Goal: Transaction & Acquisition: Purchase product/service

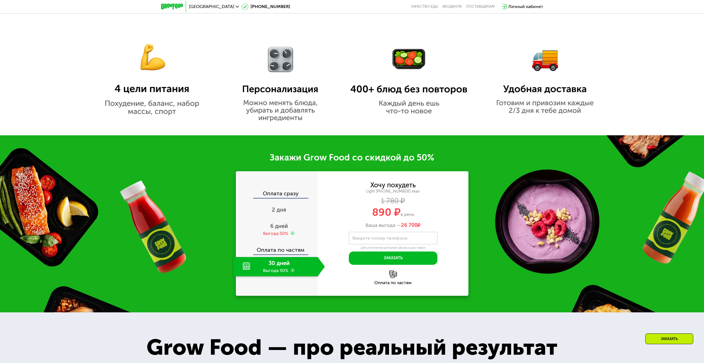
scroll to position [499, 0]
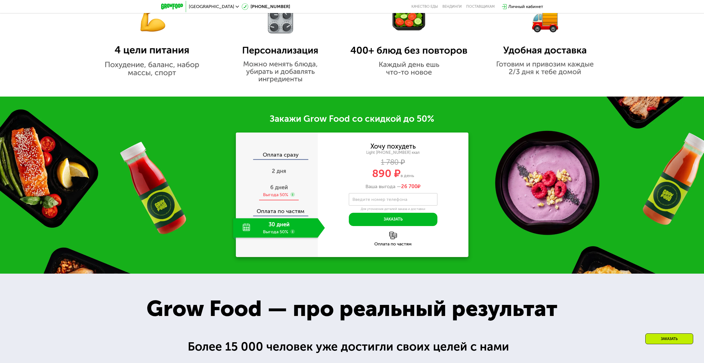
click at [274, 188] on span "6 дней" at bounding box center [279, 187] width 18 height 7
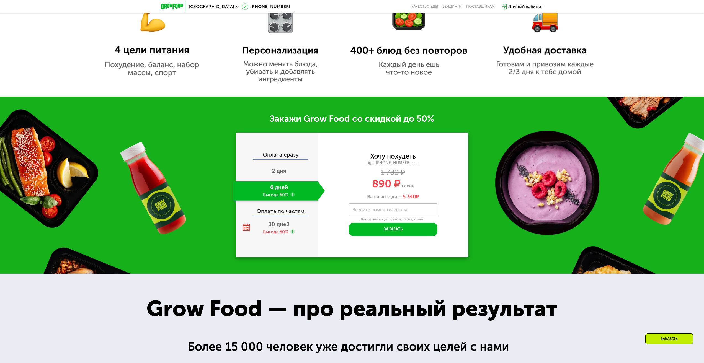
click at [410, 200] on span "5 340" at bounding box center [409, 197] width 13 height 6
drag, startPoint x: 410, startPoint y: 200, endPoint x: 371, endPoint y: 196, distance: 39.2
click at [371, 196] on div "Ваша выгода — 5 340 ₽" at bounding box center [393, 197] width 151 height 6
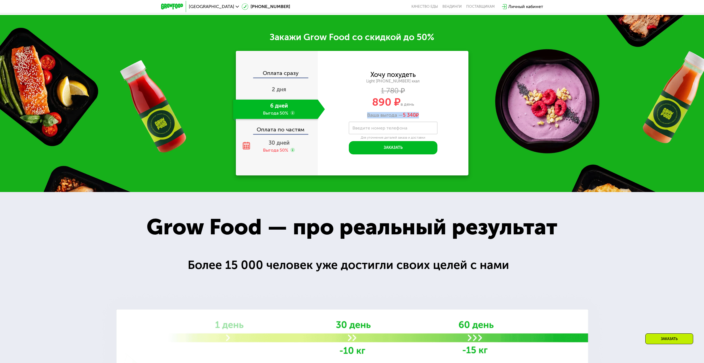
scroll to position [692, 0]
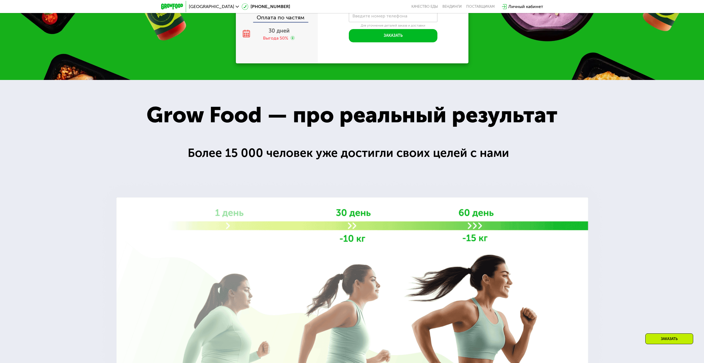
click at [370, 137] on div at bounding box center [352, 262] width 704 height 364
click at [376, 121] on div "Grow Food — про реальный результат" at bounding box center [352, 115] width 444 height 34
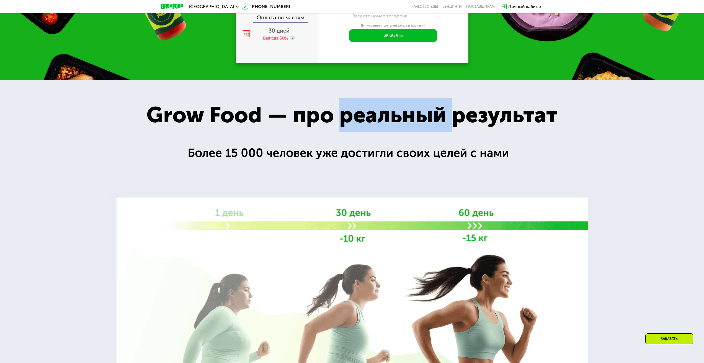
click at [376, 121] on div "Grow Food — про реальный результат" at bounding box center [352, 115] width 444 height 34
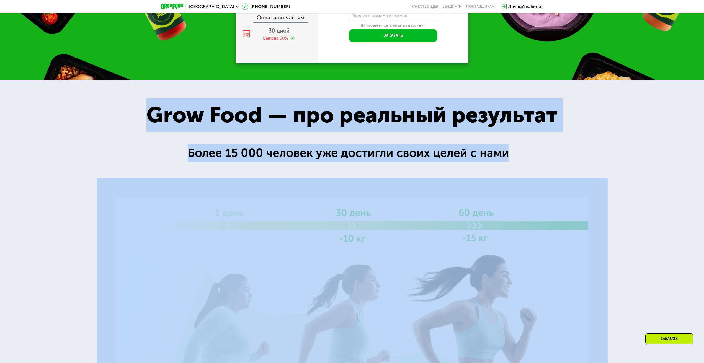
drag, startPoint x: 376, startPoint y: 121, endPoint x: 383, endPoint y: 156, distance: 35.3
click at [383, 156] on div "Grow Food — про реальный результат Grow Food — про реальный результат Более 15 …" at bounding box center [352, 262] width 704 height 364
click at [383, 156] on div "Более 15 000 человек уже достигли своих целей с нами" at bounding box center [352, 153] width 329 height 18
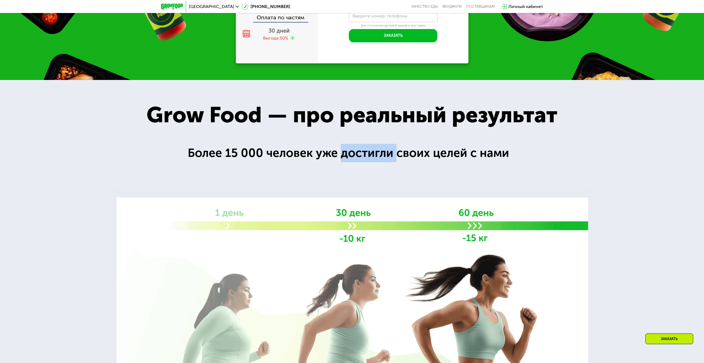
click at [383, 156] on div "Более 15 000 человек уже достигли своих целей с нами" at bounding box center [352, 153] width 329 height 18
click at [389, 148] on div "Более 15 000 человек уже достигли своих целей с нами" at bounding box center [352, 153] width 329 height 18
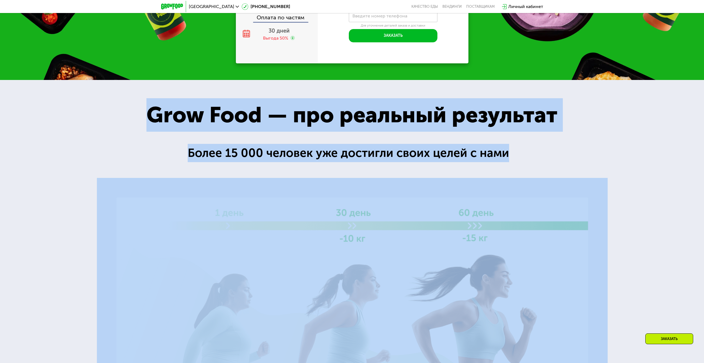
drag, startPoint x: 389, startPoint y: 148, endPoint x: 326, endPoint y: 108, distance: 74.8
click at [326, 108] on div "Grow Food — про реальный результат Grow Food — про реальный результат Более 15 …" at bounding box center [352, 262] width 704 height 364
click at [333, 113] on div "Grow Food — про реальный результат" at bounding box center [352, 115] width 444 height 34
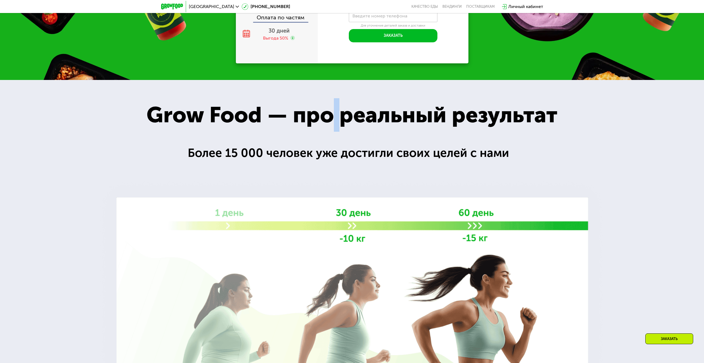
click at [333, 113] on div "Grow Food — про реальный результат" at bounding box center [352, 115] width 444 height 34
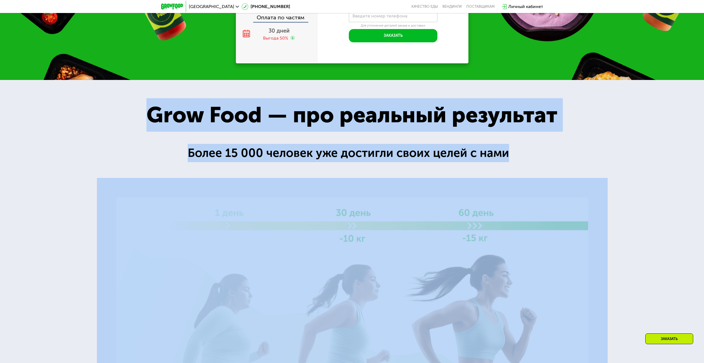
drag, startPoint x: 333, startPoint y: 113, endPoint x: 359, endPoint y: 154, distance: 48.2
click at [359, 154] on div "Grow Food — про реальный результат Grow Food — про реальный результат Более 15 …" at bounding box center [352, 262] width 704 height 364
click at [359, 154] on div "Более 15 000 человек уже достигли своих целей с нами" at bounding box center [352, 153] width 329 height 18
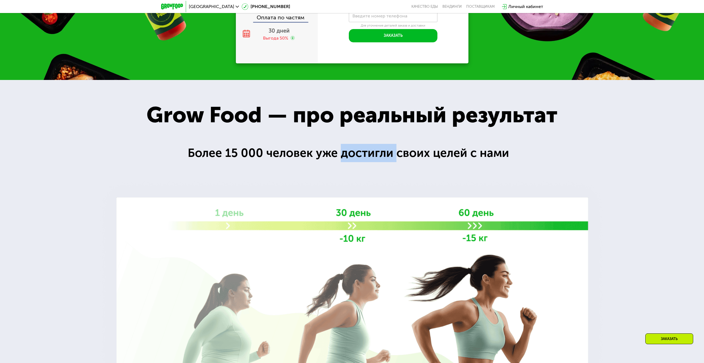
click at [359, 154] on div "Более 15 000 человек уже достигли своих целей с нами" at bounding box center [352, 153] width 329 height 18
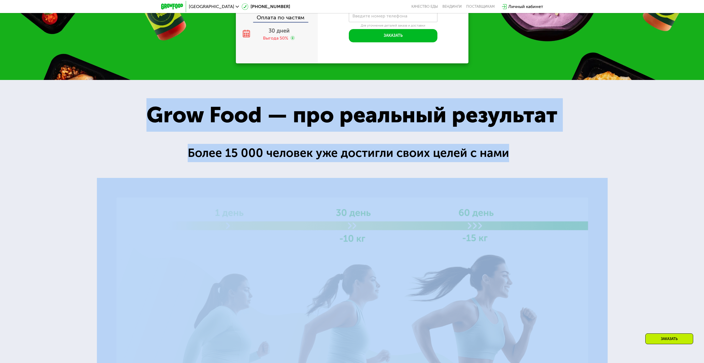
drag, startPoint x: 359, startPoint y: 154, endPoint x: 353, endPoint y: 115, distance: 39.0
click at [353, 115] on div "Grow Food — про реальный результат Grow Food — про реальный результат Более 15 …" at bounding box center [352, 262] width 704 height 364
click at [353, 115] on div "Grow Food — про реальный результат" at bounding box center [352, 115] width 444 height 34
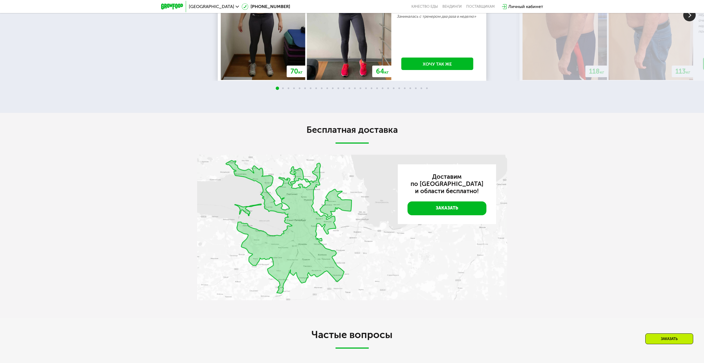
scroll to position [1219, 0]
click at [361, 130] on h2 "Бесплатная доставка" at bounding box center [352, 129] width 310 height 11
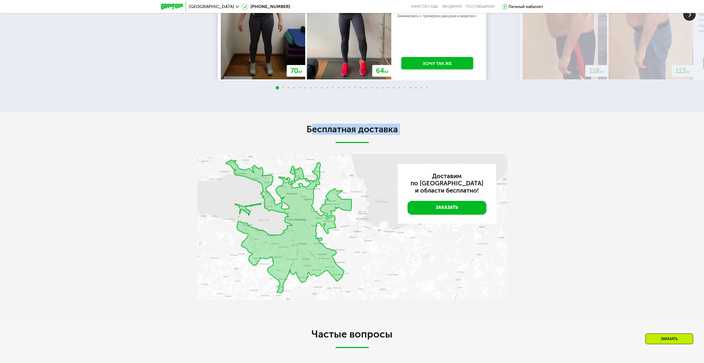
click at [361, 130] on h2 "Бесплатная доставка" at bounding box center [352, 129] width 310 height 11
click at [394, 133] on h2 "Бесплатная доставка" at bounding box center [352, 129] width 310 height 11
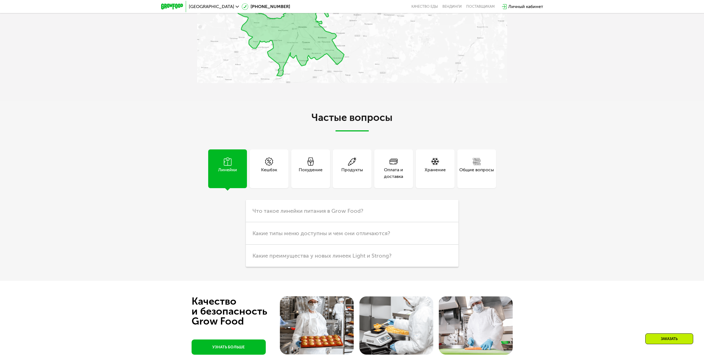
scroll to position [1440, 0]
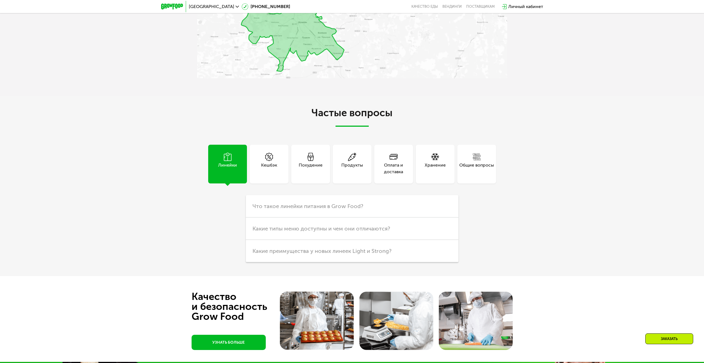
click at [368, 114] on h2 "Частые вопросы" at bounding box center [352, 116] width 310 height 19
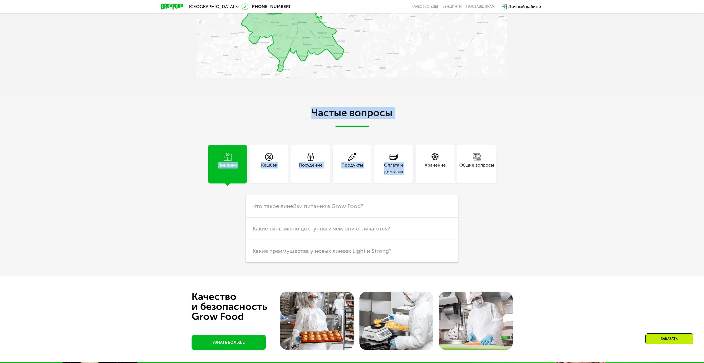
drag, startPoint x: 368, startPoint y: 114, endPoint x: 411, endPoint y: 178, distance: 77.0
click at [391, 176] on div "Частые вопросы Линейки Кешбэк Похудение Продукты Оплата и доставка Хранение Общ…" at bounding box center [352, 184] width 310 height 155
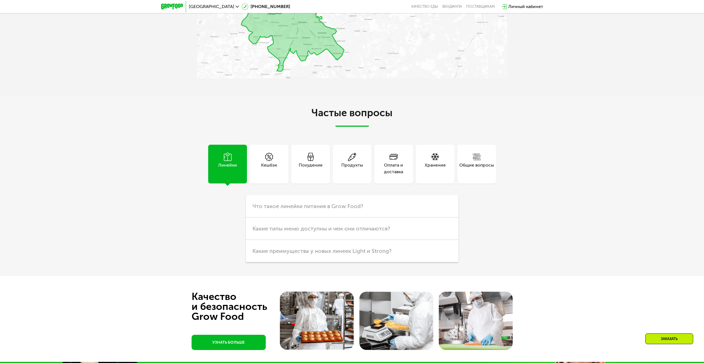
drag, startPoint x: 518, startPoint y: 201, endPoint x: 518, endPoint y: 195, distance: 6.1
click at [518, 201] on div "Частые вопросы Линейки Кешбэк Похудение Продукты Оплата и доставка Хранение Общ…" at bounding box center [352, 186] width 704 height 180
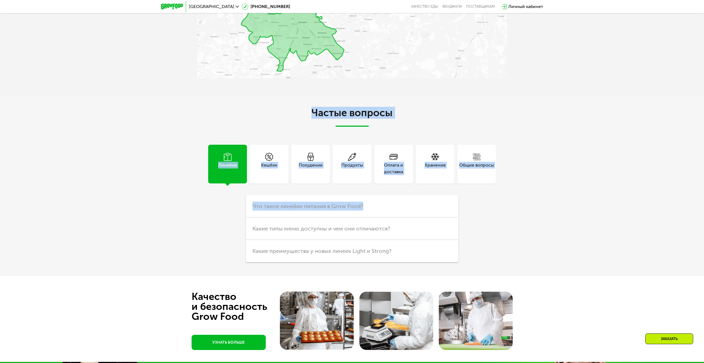
drag, startPoint x: 524, startPoint y: 186, endPoint x: 307, endPoint y: 112, distance: 229.6
click at [307, 112] on div "Частые вопросы Линейки Кешбэк Похудение Продукты Оплата и доставка Хранение Общ…" at bounding box center [352, 186] width 704 height 180
click at [330, 109] on div "Частые вопросы Линейки Кешбэк Похудение Продукты Оплата и доставка Хранение Общ…" at bounding box center [352, 186] width 704 height 180
drag, startPoint x: 330, startPoint y: 109, endPoint x: 536, endPoint y: 169, distance: 215.0
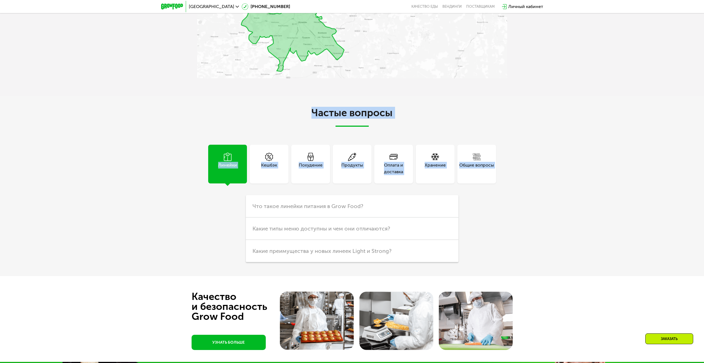
click at [538, 169] on div "Частые вопросы Линейки Кешбэк Похудение Продукты Оплата и доставка Хранение Общ…" at bounding box center [352, 186] width 704 height 180
click at [535, 168] on div "Частые вопросы Линейки Кешбэк Похудение Продукты Оплата и доставка Хранение Общ…" at bounding box center [352, 186] width 704 height 180
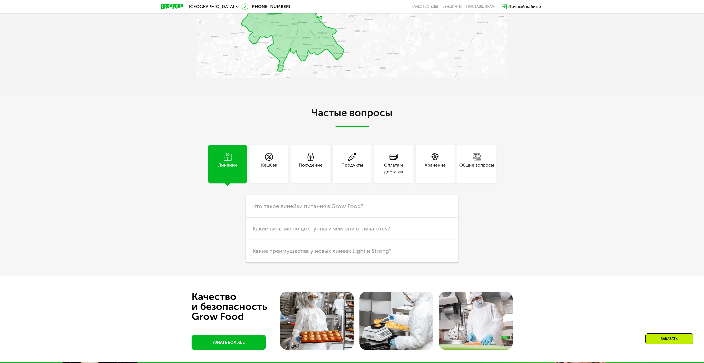
click at [535, 168] on div "Частые вопросы Линейки Кешбэк Похудение Продукты Оплата и доставка Хранение Общ…" at bounding box center [352, 186] width 704 height 180
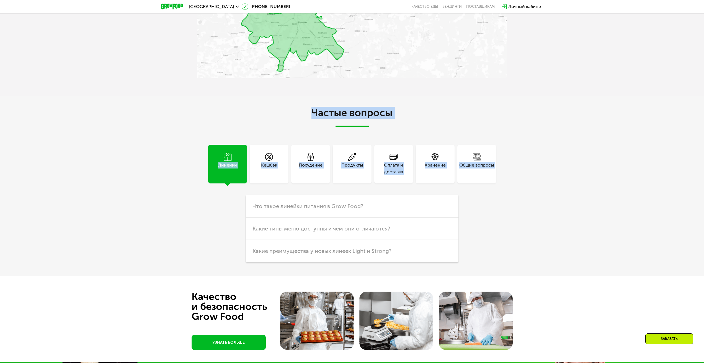
drag, startPoint x: 535, startPoint y: 168, endPoint x: 315, endPoint y: 112, distance: 226.9
click at [315, 112] on div "Частые вопросы Линейки Кешбэк Похудение Продукты Оплата и доставка Хранение Общ…" at bounding box center [352, 186] width 704 height 180
click at [315, 112] on h2 "Частые вопросы" at bounding box center [352, 116] width 310 height 19
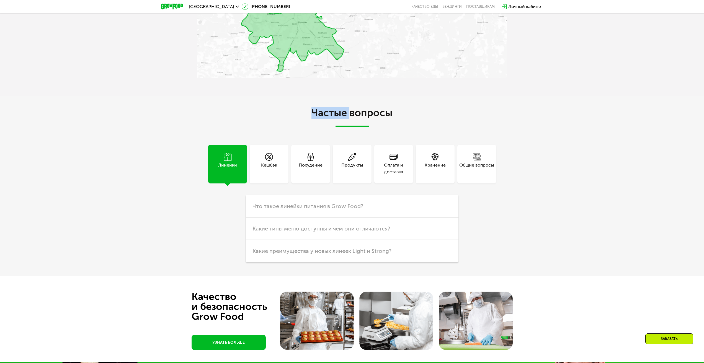
click at [315, 112] on h2 "Частые вопросы" at bounding box center [352, 116] width 310 height 19
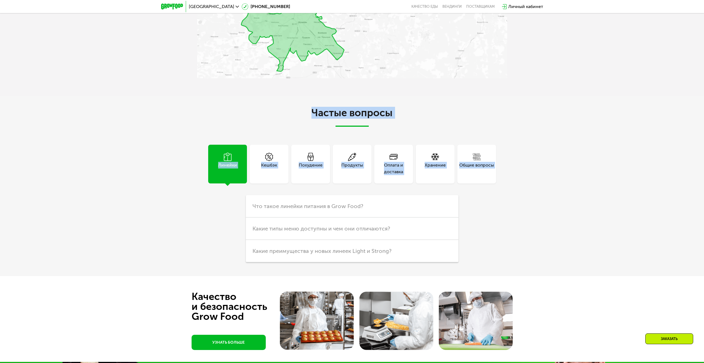
drag, startPoint x: 315, startPoint y: 112, endPoint x: 517, endPoint y: 165, distance: 207.9
click at [508, 163] on div "Частые вопросы Линейки Кешбэк Похудение Продукты Оплата и доставка Хранение Общ…" at bounding box center [352, 186] width 704 height 180
click at [522, 167] on div "Частые вопросы Линейки Кешбэк Похудение Продукты Оплата и доставка Хранение Общ…" at bounding box center [352, 186] width 704 height 180
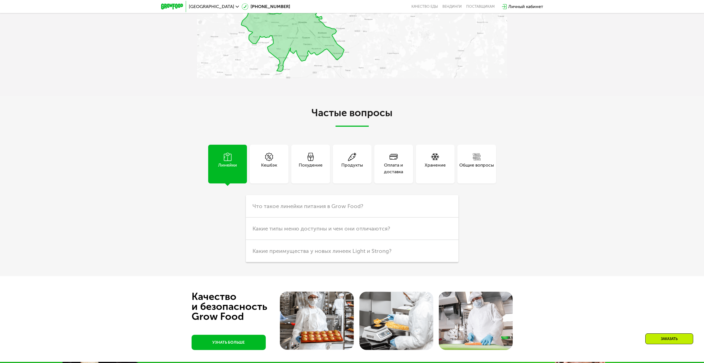
click at [522, 167] on div "Частые вопросы Линейки Кешбэк Похудение Продукты Оплата и доставка Хранение Общ…" at bounding box center [352, 186] width 704 height 180
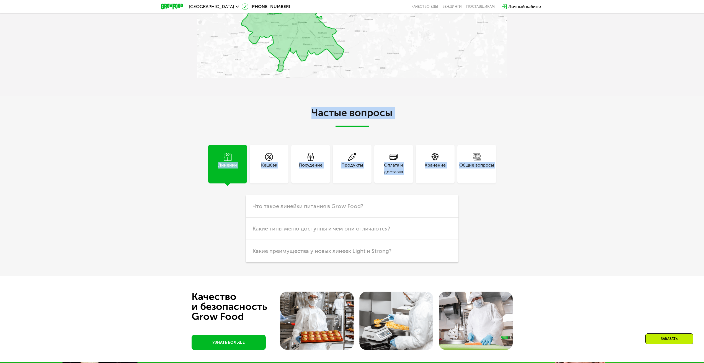
drag, startPoint x: 522, startPoint y: 167, endPoint x: 315, endPoint y: 107, distance: 215.0
click at [315, 107] on div "Частые вопросы Линейки Кешбэк Похудение Продукты Оплата и доставка Хранение Общ…" at bounding box center [352, 186] width 704 height 180
click at [319, 109] on h2 "Частые вопросы" at bounding box center [352, 116] width 310 height 19
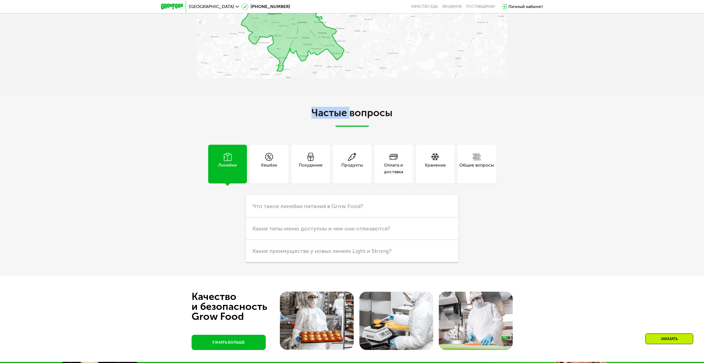
click at [319, 109] on h2 "Частые вопросы" at bounding box center [352, 116] width 310 height 19
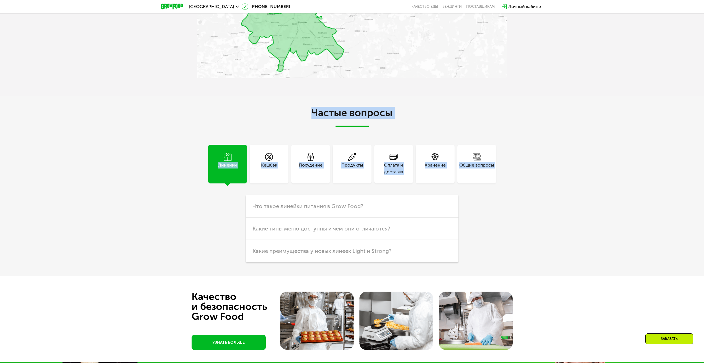
drag, startPoint x: 319, startPoint y: 109, endPoint x: 563, endPoint y: 168, distance: 250.8
click at [562, 168] on div "Частые вопросы Линейки Кешбэк Похудение Продукты Оплата и доставка Хранение Общ…" at bounding box center [352, 186] width 704 height 180
click at [572, 179] on div "Частые вопросы Линейки Кешбэк Похудение Продукты Оплата и доставка Хранение Общ…" at bounding box center [352, 186] width 704 height 180
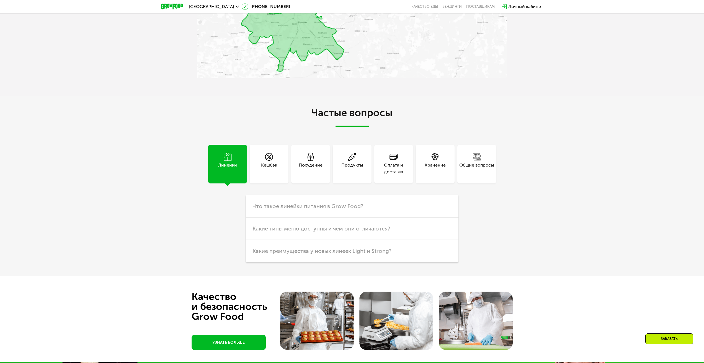
click at [572, 179] on div "Частые вопросы Линейки Кешбэк Похудение Продукты Оплата и доставка Хранение Общ…" at bounding box center [352, 186] width 704 height 180
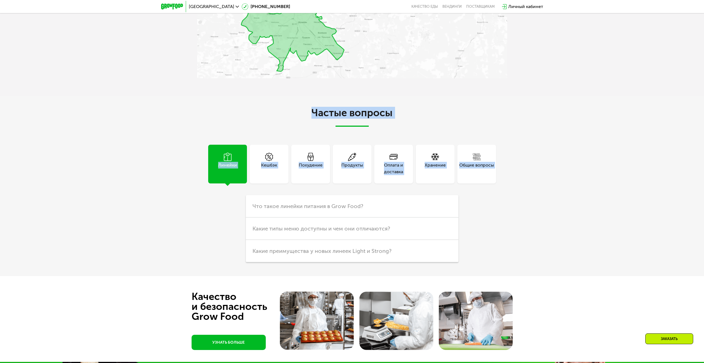
drag, startPoint x: 572, startPoint y: 179, endPoint x: 340, endPoint y: 100, distance: 245.2
click at [340, 100] on div "Частые вопросы Линейки Кешбэк Похудение Продукты Оплата и доставка Хранение Общ…" at bounding box center [352, 186] width 704 height 180
click at [343, 121] on h2 "Частые вопросы" at bounding box center [352, 116] width 310 height 19
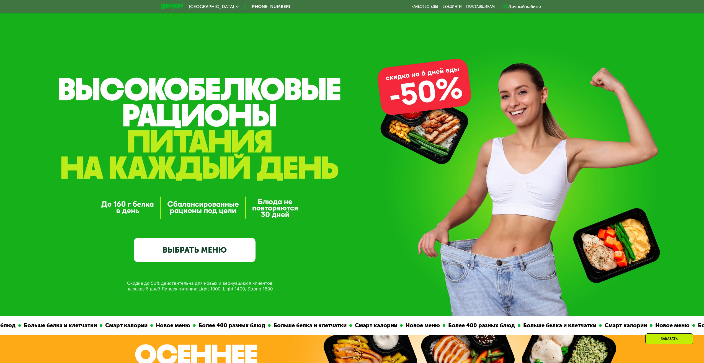
scroll to position [0, 0]
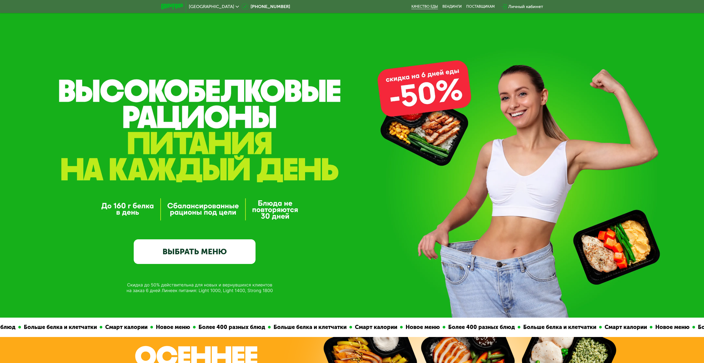
click at [420, 4] on link "Качество еды" at bounding box center [425, 6] width 27 height 4
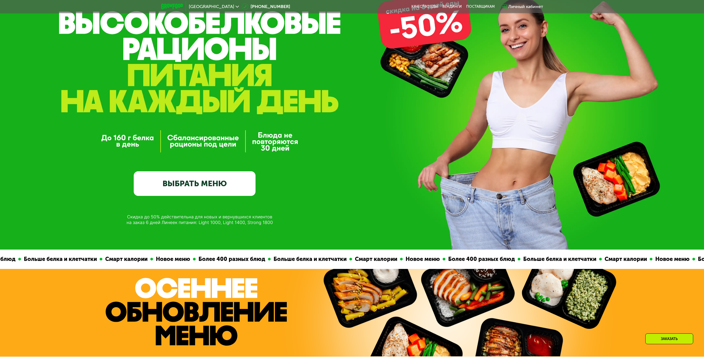
scroll to position [83, 0]
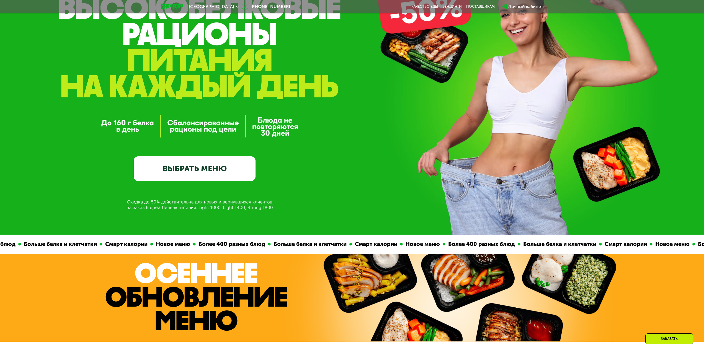
click at [214, 168] on link "ВЫБРАТЬ МЕНЮ" at bounding box center [195, 168] width 122 height 24
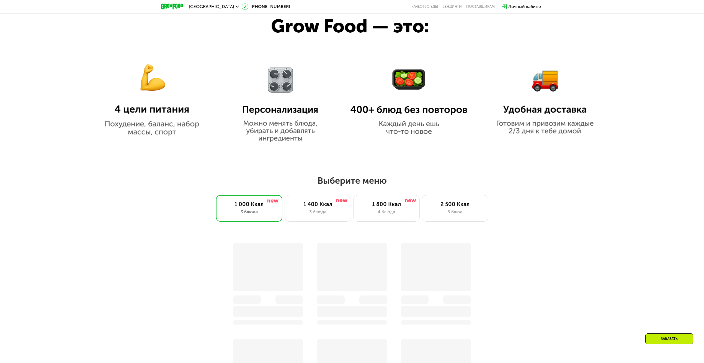
scroll to position [604, 0]
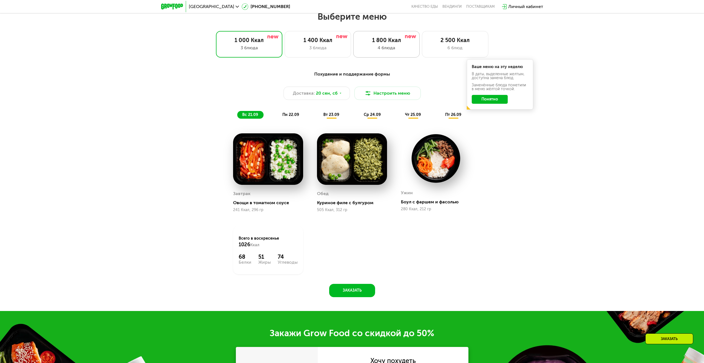
click at [389, 43] on div "1 800 Ккал" at bounding box center [386, 40] width 55 height 7
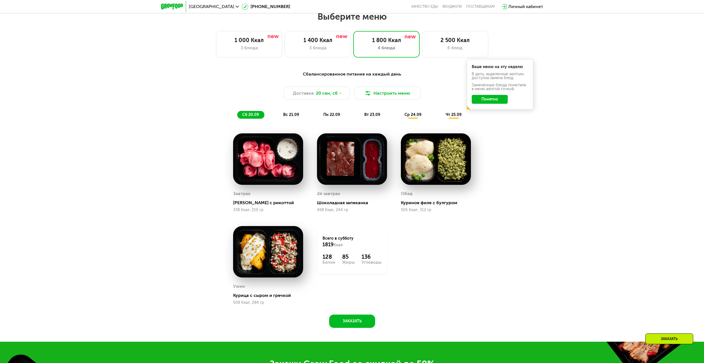
click at [488, 119] on div "Сбалансированное питание на каждый день Доставка: [DATE] Настроить меню сб 20.0…" at bounding box center [352, 95] width 328 height 48
click at [483, 101] on button "Понятно" at bounding box center [490, 99] width 36 height 9
click at [286, 116] on span "вс 21.09" at bounding box center [291, 114] width 16 height 5
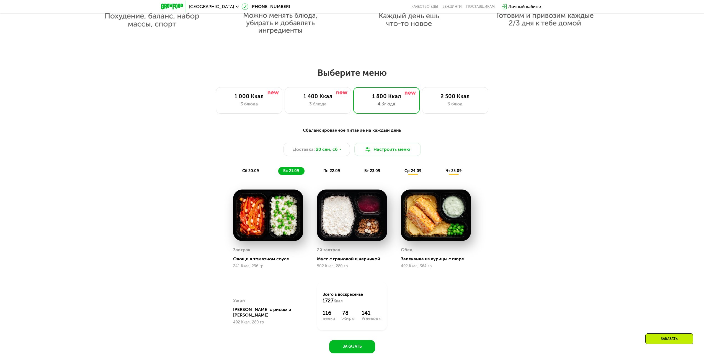
scroll to position [548, 0]
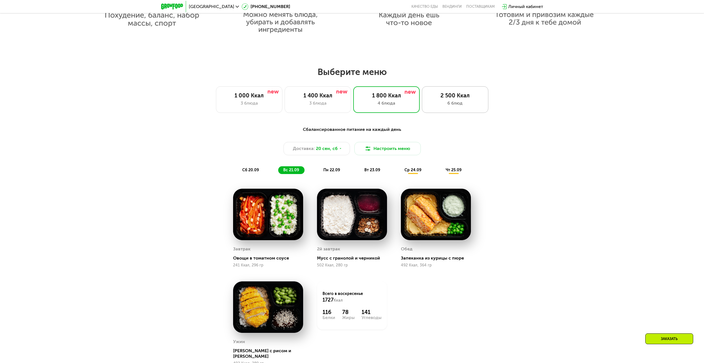
click at [452, 103] on div "6 блюд" at bounding box center [455, 103] width 55 height 7
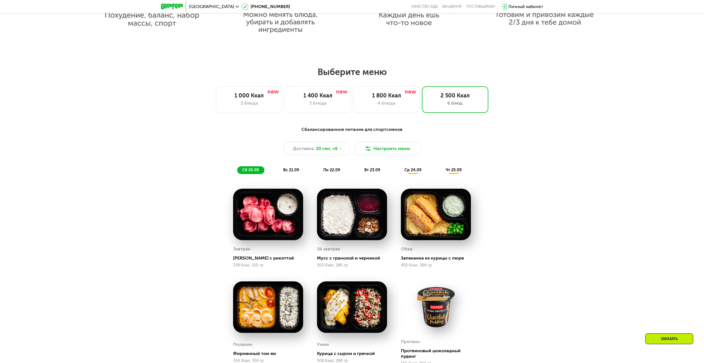
click at [286, 172] on span "вс 21.09" at bounding box center [291, 170] width 16 height 5
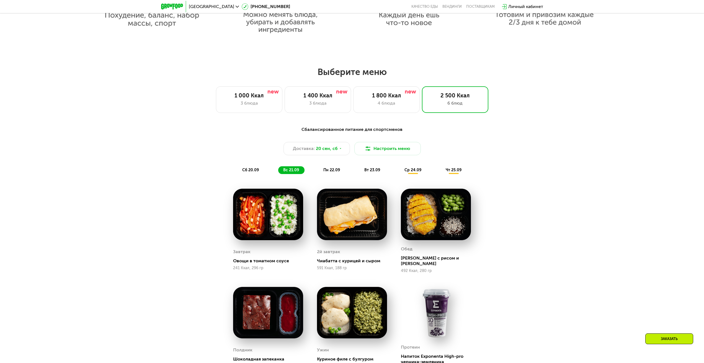
click at [250, 171] on span "сб 20.09" at bounding box center [250, 170] width 17 height 5
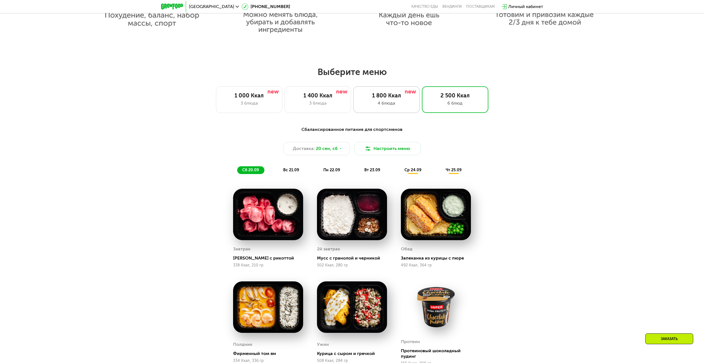
click at [386, 97] on div "1 800 Ккал" at bounding box center [386, 95] width 55 height 7
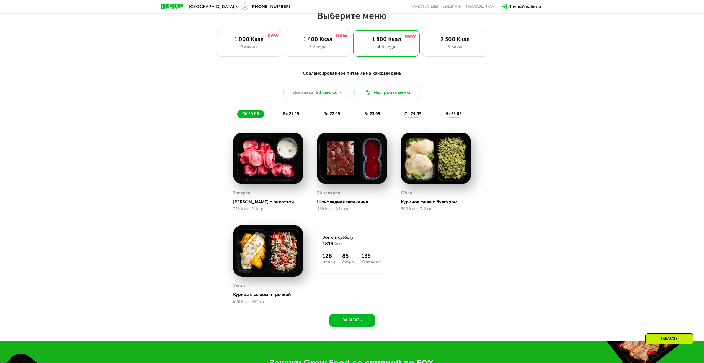
scroll to position [604, 0]
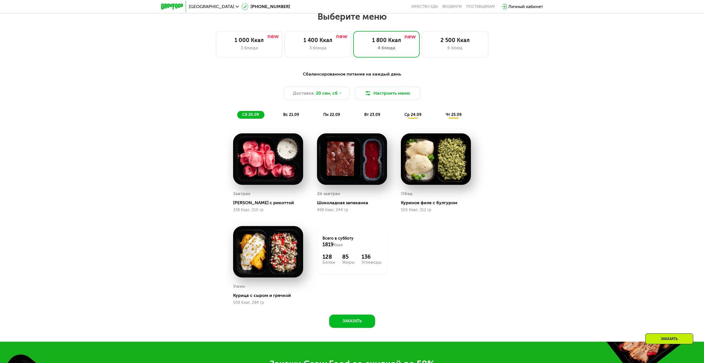
click at [290, 115] on span "вс 21.09" at bounding box center [291, 114] width 16 height 5
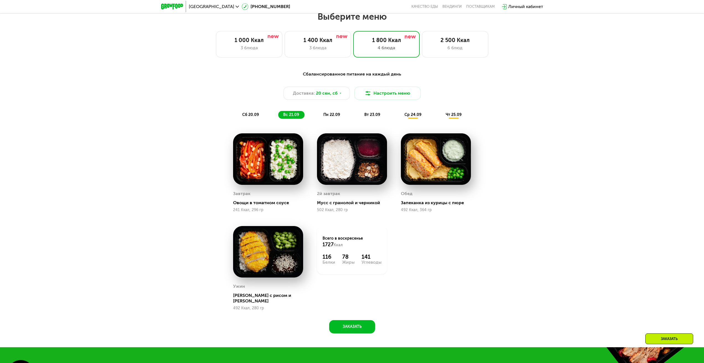
click at [355, 206] on div "Мусс с гранолой и черникой" at bounding box center [354, 203] width 75 height 6
click at [386, 219] on div "2й завтрак Мусс с гранолой и черникой 502 Ккал, 280 гр" at bounding box center [352, 173] width 84 height 93
click at [421, 205] on div "Запеканка из курицы с пюре" at bounding box center [438, 203] width 75 height 6
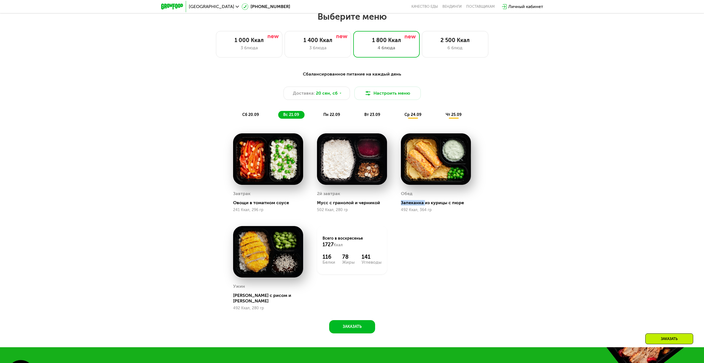
click at [421, 205] on div "Запеканка из курицы с пюре" at bounding box center [438, 203] width 75 height 6
click at [420, 232] on div "Завтрак Овощи в томатном соусе 241 Ккал, 296 гр 2й завтрак Мусс с гранолой и че…" at bounding box center [352, 222] width 252 height 191
click at [261, 299] on div "[PERSON_NAME] с рисом и [PERSON_NAME]" at bounding box center [270, 298] width 75 height 11
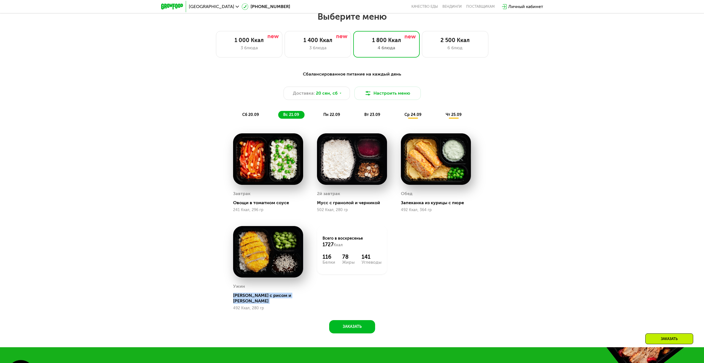
click at [261, 299] on div "[PERSON_NAME] с рисом и [PERSON_NAME]" at bounding box center [270, 298] width 75 height 11
click at [355, 295] on div "Всего в [DATE] 1727 Ккал 116 Белки 78 Жиры 141 Углеводы" at bounding box center [352, 268] width 84 height 98
click at [326, 114] on div "пн 22.09" at bounding box center [332, 115] width 27 height 8
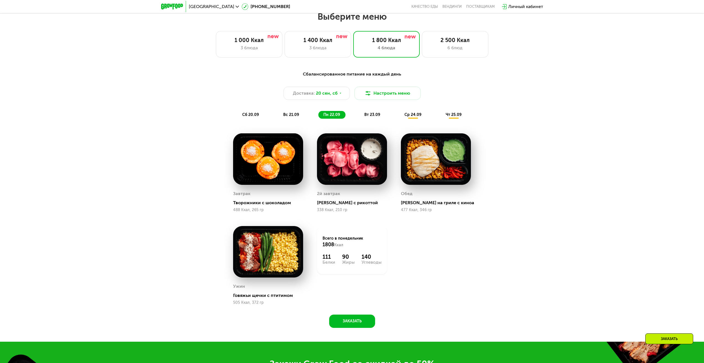
click at [372, 117] on span "вт 23.09" at bounding box center [372, 114] width 16 height 5
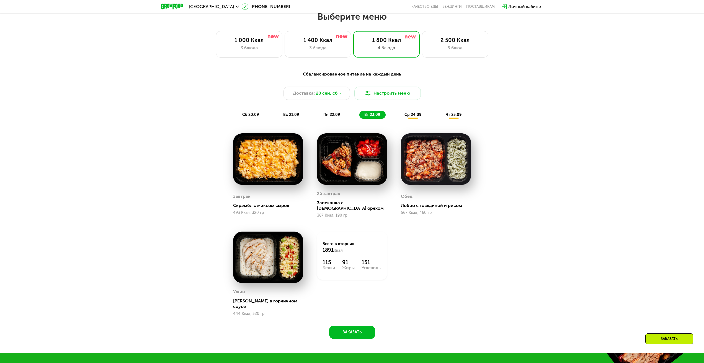
click at [407, 117] on span "ср 24.09" at bounding box center [413, 114] width 17 height 5
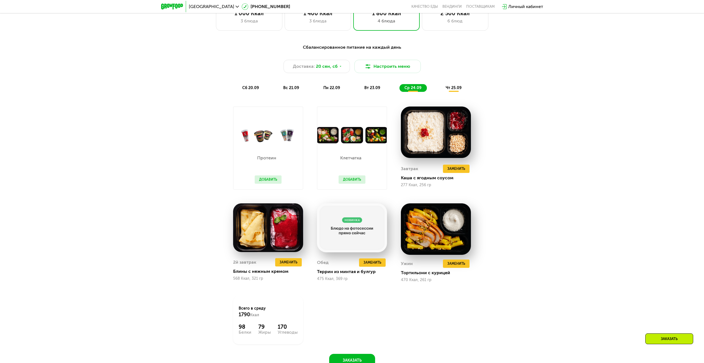
scroll to position [631, 0]
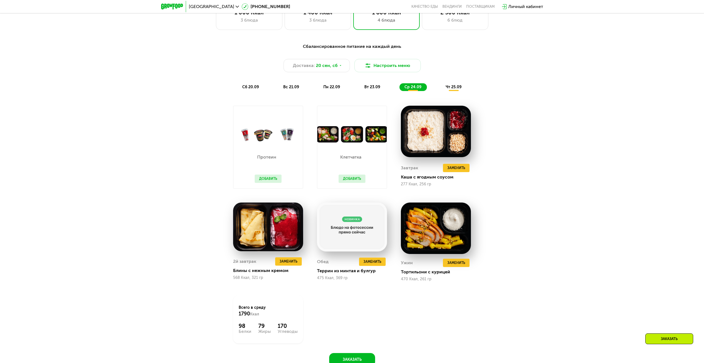
click at [456, 89] on span "чт 25.09" at bounding box center [454, 87] width 16 height 5
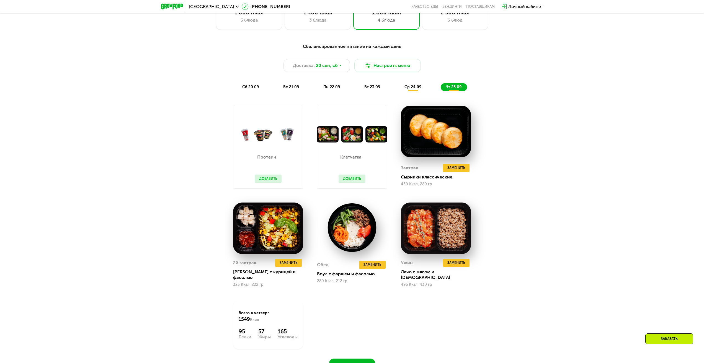
click at [251, 88] on span "сб 20.09" at bounding box center [250, 87] width 17 height 5
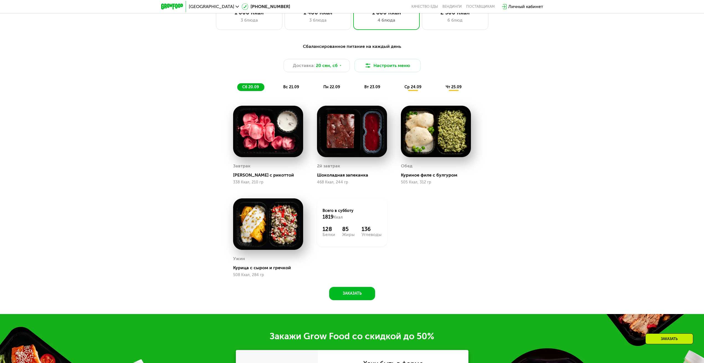
click at [294, 88] on span "вс 21.09" at bounding box center [291, 87] width 16 height 5
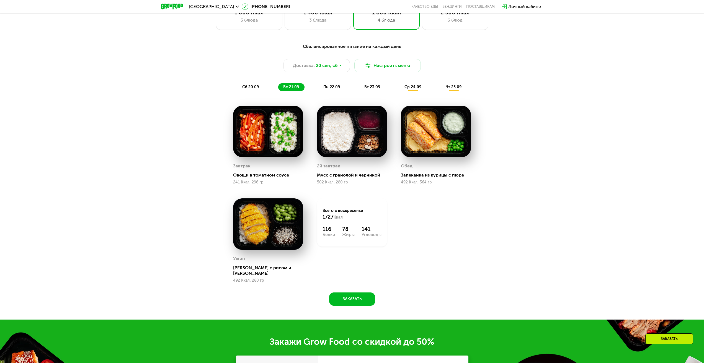
drag, startPoint x: 410, startPoint y: 226, endPoint x: 211, endPoint y: 94, distance: 238.8
click at [241, 107] on div "Завтрак Овощи в томатном соусе 241 Ккал, 296 гр 2й завтрак Мусс с гранолой и че…" at bounding box center [352, 194] width 252 height 191
click at [188, 103] on div "Сбалансированное питание на каждый день Доставка: [DATE] Настроить меню сб 20.0…" at bounding box center [352, 173] width 341 height 266
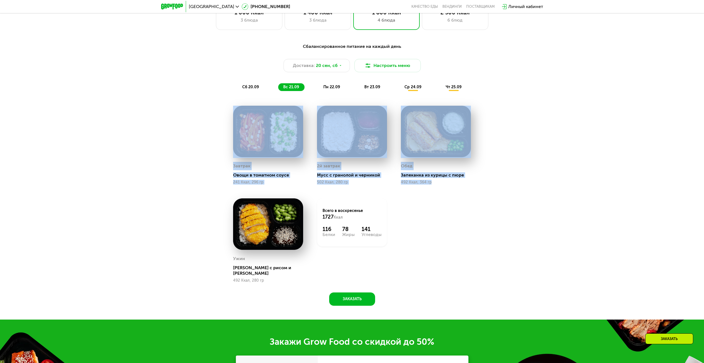
drag, startPoint x: 212, startPoint y: 118, endPoint x: 533, endPoint y: 269, distance: 353.7
click at [532, 267] on div "Сбалансированное питание на каждый день Доставка: [DATE] Настроить меню сб 20.0…" at bounding box center [352, 177] width 704 height 284
click at [534, 270] on div "Сбалансированное питание на каждый день Доставка: [DATE] Настроить меню сб 20.0…" at bounding box center [352, 177] width 704 height 284
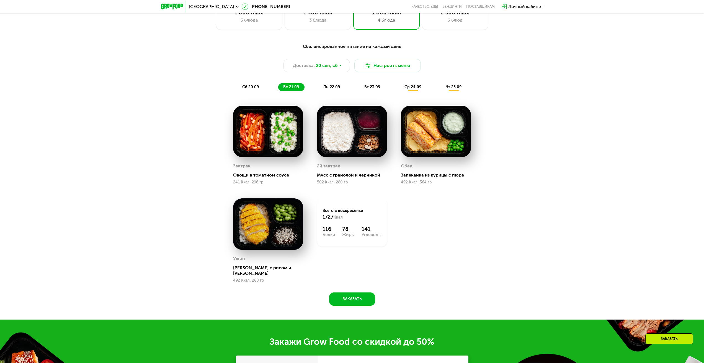
click at [289, 280] on div "[PERSON_NAME] с рисом и [PERSON_NAME] 492 Ккал, 280 гр" at bounding box center [268, 241] width 84 height 98
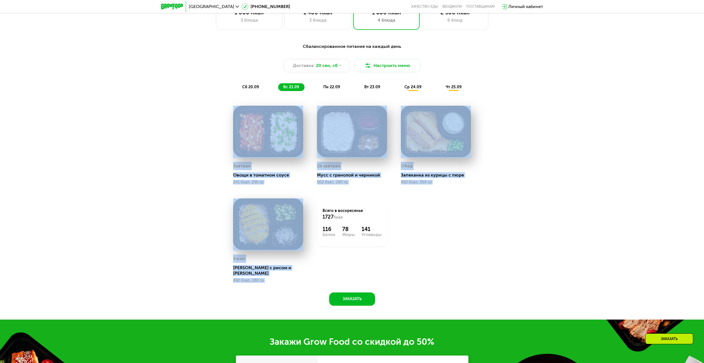
drag, startPoint x: 289, startPoint y: 280, endPoint x: 196, endPoint y: 146, distance: 163.4
click at [196, 146] on div "Сбалансированное питание на каждый день Доставка: [DATE] Настроить меню сб 20.0…" at bounding box center [352, 173] width 341 height 266
click at [196, 145] on div "Сбалансированное питание на каждый день Доставка: [DATE] Настроить меню сб 20.0…" at bounding box center [352, 173] width 341 height 266
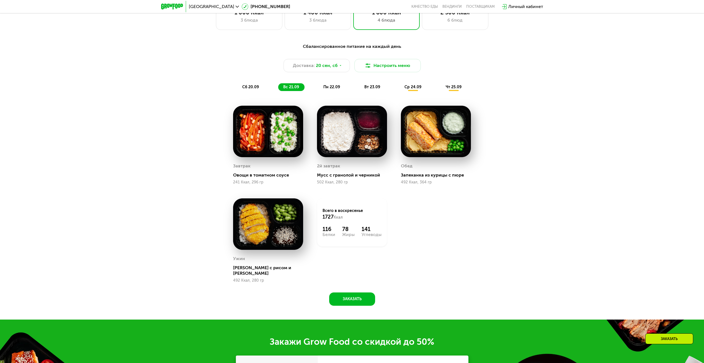
click at [196, 145] on div "Сбалансированное питание на каждый день Доставка: [DATE] Настроить меню сб 20.0…" at bounding box center [352, 173] width 341 height 266
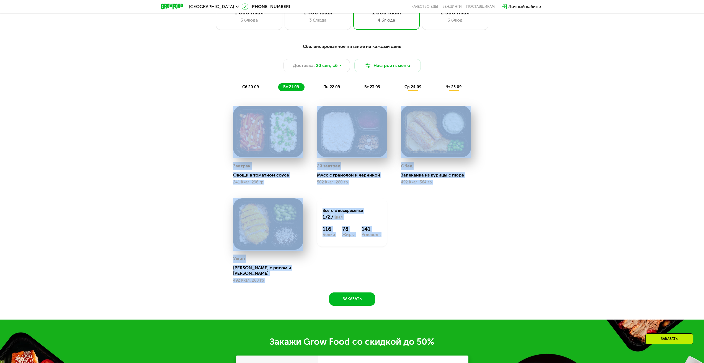
drag, startPoint x: 196, startPoint y: 145, endPoint x: 410, endPoint y: 272, distance: 249.7
click at [399, 270] on div "Сбалансированное питание на каждый день Доставка: [DATE] Настроить меню сб 20.0…" at bounding box center [352, 173] width 341 height 266
click at [435, 273] on div "Завтрак Овощи в томатном соусе 241 Ккал, 296 гр 2й завтрак Мусс с гранолой и че…" at bounding box center [352, 194] width 252 height 191
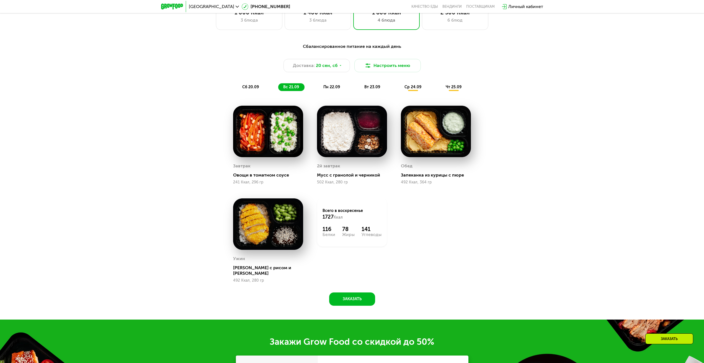
click at [479, 274] on div "Сбалансированное питание на каждый день Доставка: [DATE] Настроить меню сб 20.0…" at bounding box center [352, 173] width 341 height 266
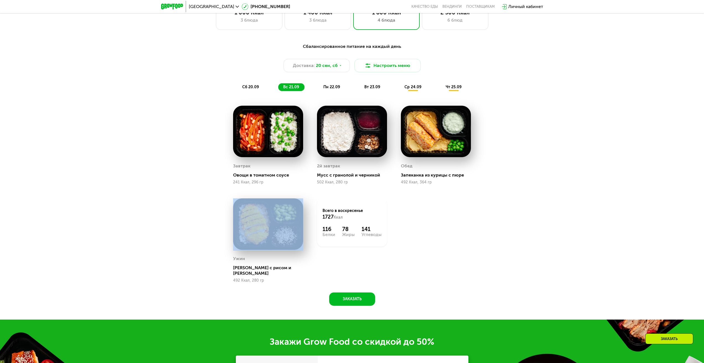
click at [479, 274] on div "Сбалансированное питание на каждый день Доставка: [DATE] Настроить меню сб 20.0…" at bounding box center [352, 173] width 341 height 266
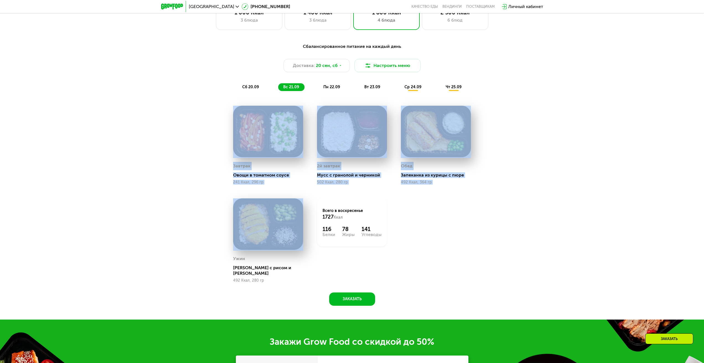
drag, startPoint x: 479, startPoint y: 274, endPoint x: 228, endPoint y: 139, distance: 284.9
click at [230, 138] on div "Сбалансированное питание на каждый день Доставка: [DATE] Настроить меню сб 20.0…" at bounding box center [352, 173] width 341 height 266
click at [225, 139] on div "Сбалансированное питание на каждый день Доставка: [DATE] Настроить меню сб 20.0…" at bounding box center [352, 173] width 341 height 266
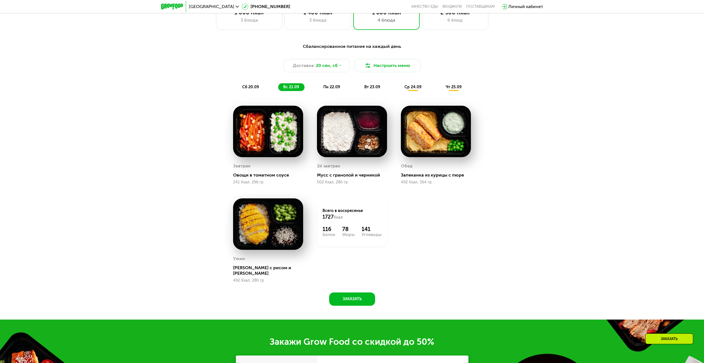
click at [225, 138] on div "Сбалансированное питание на каждый день Доставка: [DATE] Настроить меню сб 20.0…" at bounding box center [352, 173] width 341 height 266
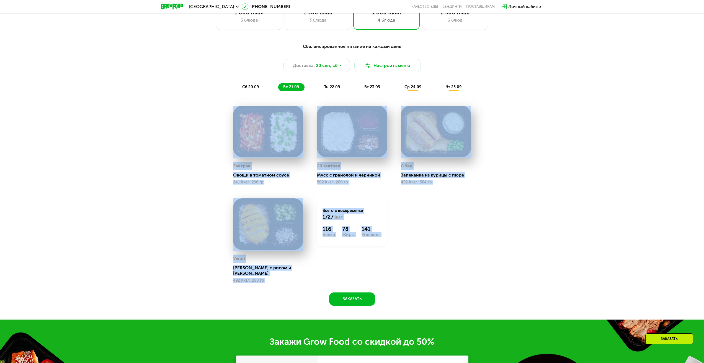
drag, startPoint x: 225, startPoint y: 138, endPoint x: 469, endPoint y: 281, distance: 282.5
click at [468, 281] on div "Сбалансированное питание на каждый день Доставка: [DATE] Настроить меню сб 20.0…" at bounding box center [352, 173] width 341 height 266
click at [472, 281] on div "Завтрак Овощи в томатном соусе 241 Ккал, 296 гр 2й завтрак Мусс с гранолой и че…" at bounding box center [352, 194] width 252 height 191
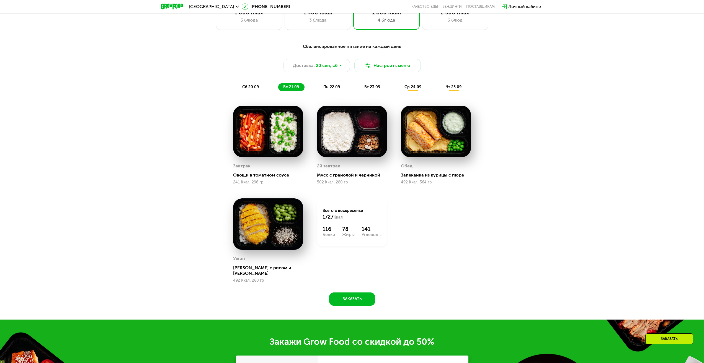
click at [457, 91] on div "чт 25.09" at bounding box center [454, 87] width 26 height 8
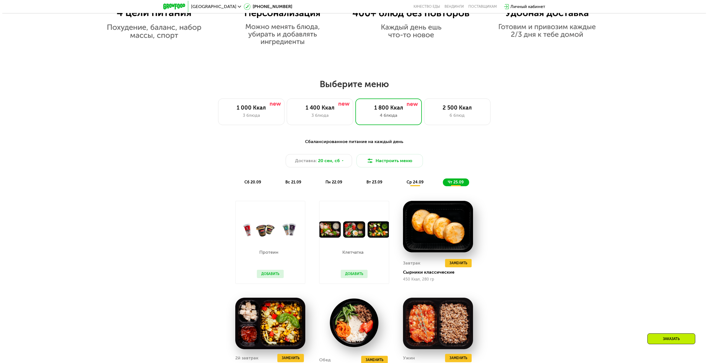
scroll to position [520, 0]
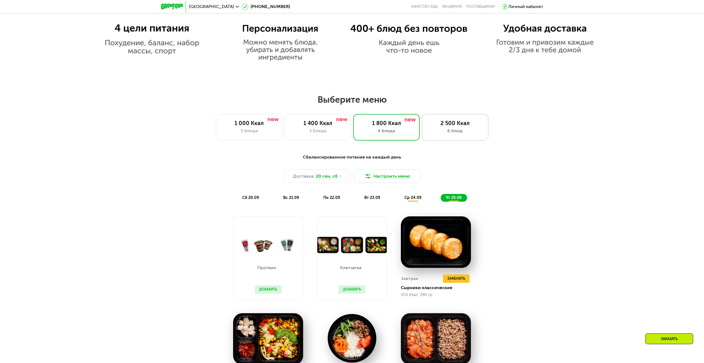
click at [461, 127] on div "2 500 Ккал" at bounding box center [455, 123] width 55 height 7
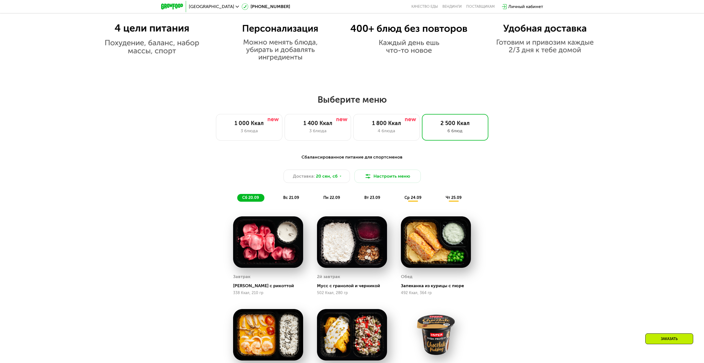
click at [399, 127] on div "1 800 Ккал" at bounding box center [386, 123] width 55 height 7
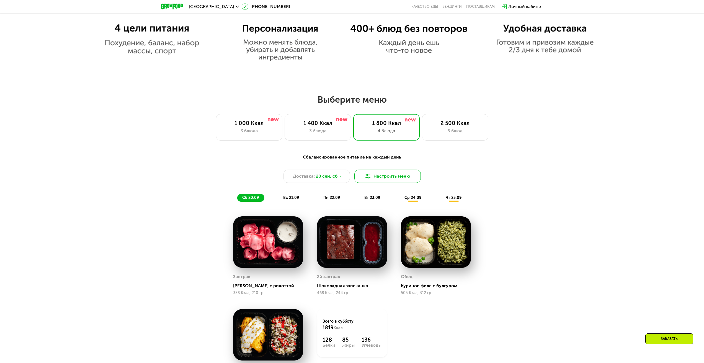
click at [383, 178] on button "Настроить меню" at bounding box center [388, 176] width 66 height 13
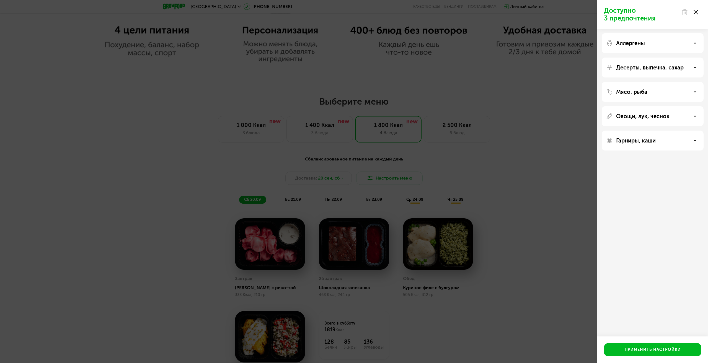
click at [689, 43] on div "Аллергены" at bounding box center [653, 43] width 93 height 7
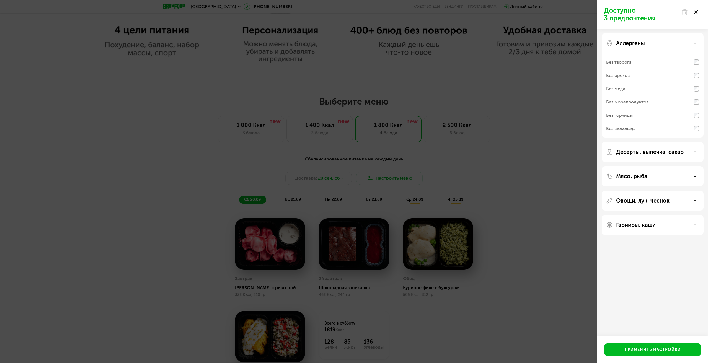
click at [689, 43] on div "Аллергены" at bounding box center [653, 43] width 93 height 7
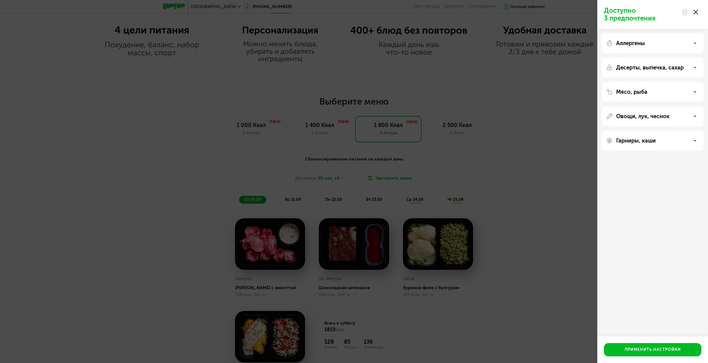
click at [676, 35] on div "Аллергены" at bounding box center [653, 43] width 102 height 20
click at [675, 40] on div "Аллергены" at bounding box center [653, 43] width 93 height 7
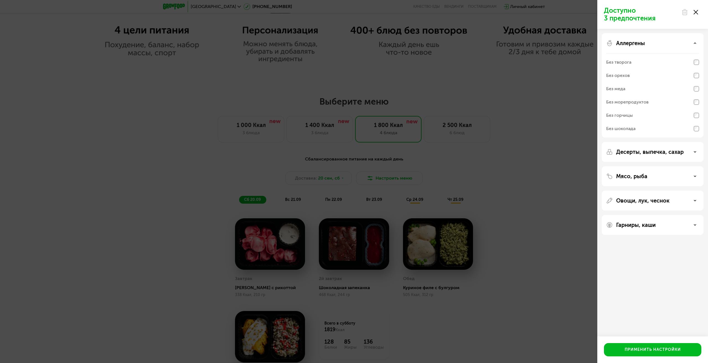
click at [671, 35] on div "Аллергены Без творога Без орехов Без меда Без морепродуктов Без горчицы Без шок…" at bounding box center [653, 85] width 102 height 104
click at [668, 44] on div "Аллергены" at bounding box center [653, 43] width 93 height 7
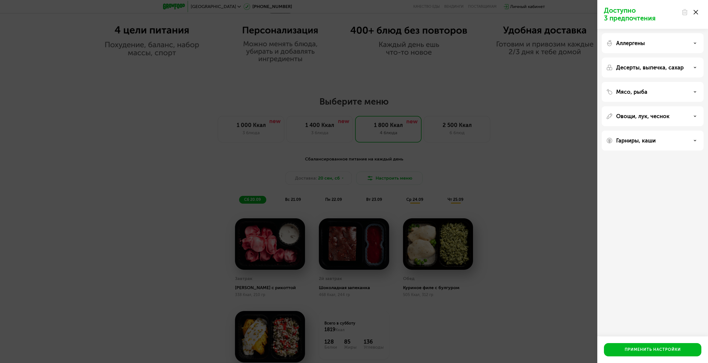
click at [669, 69] on p "Десерты, выпечка, сахар" at bounding box center [651, 67] width 68 height 7
click at [672, 150] on div "Мясо, рыба" at bounding box center [653, 150] width 93 height 7
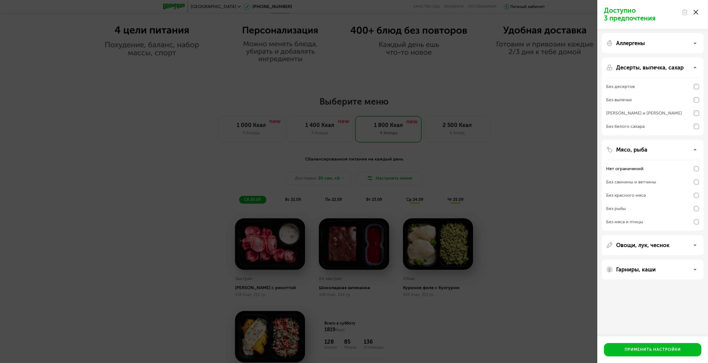
click at [689, 238] on div "Овощи, лук, чеснок" at bounding box center [653, 245] width 102 height 20
click at [687, 245] on div "Овощи, лук, чеснок" at bounding box center [653, 245] width 93 height 7
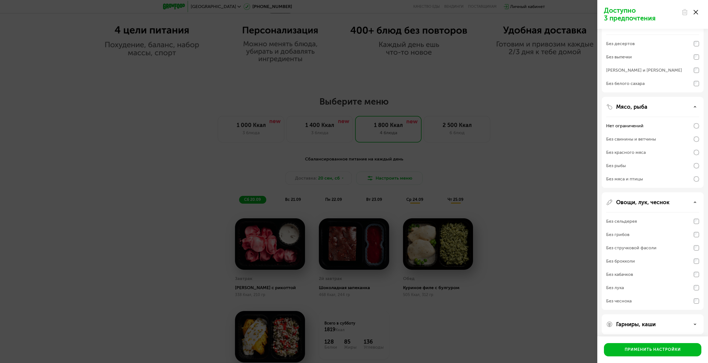
scroll to position [46, 0]
click at [655, 323] on p "Гарниры, каши" at bounding box center [637, 321] width 40 height 7
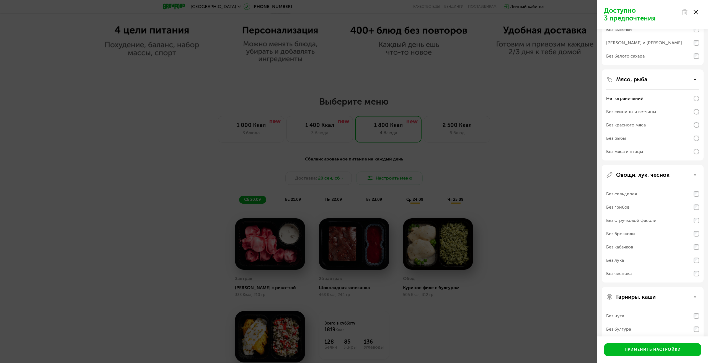
scroll to position [117, 0]
